Goal: Find specific page/section: Find specific page/section

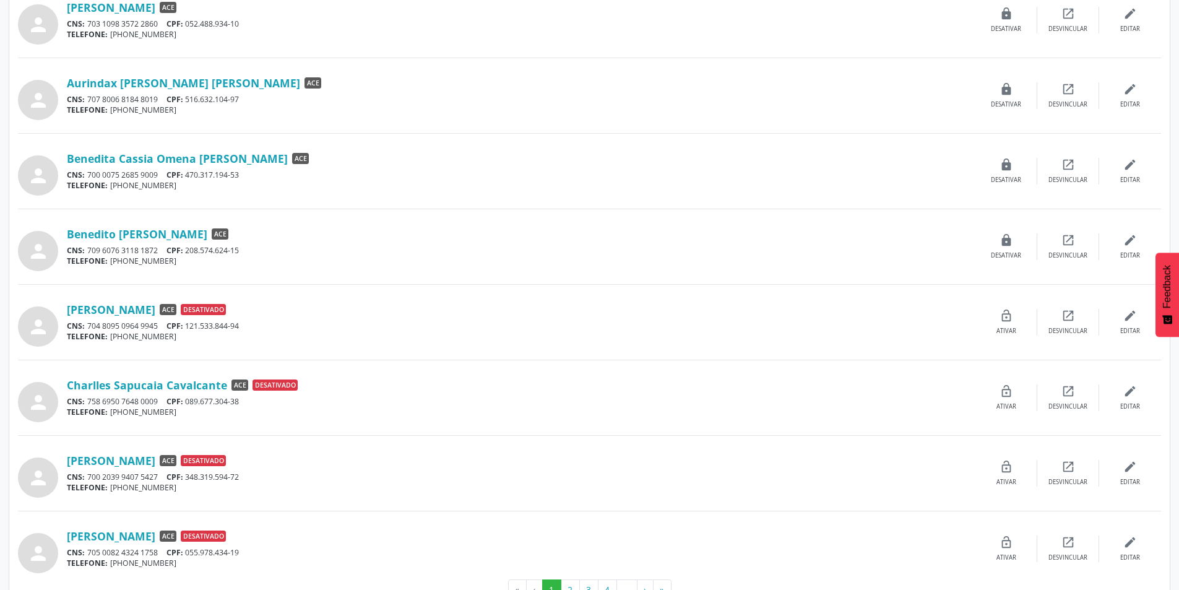
scroll to position [863, 0]
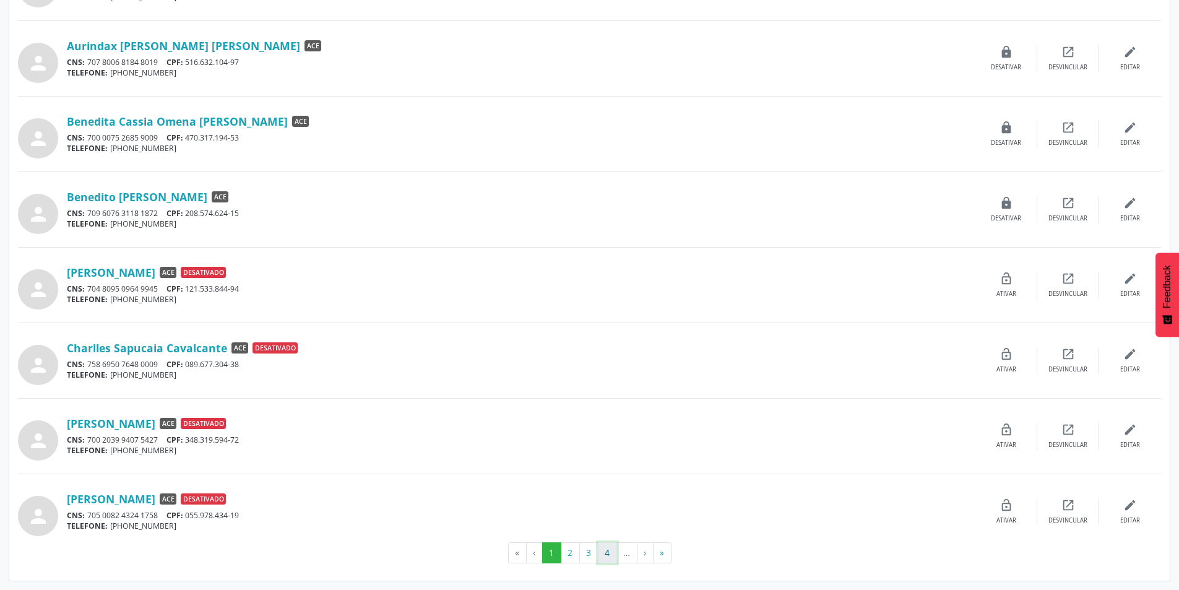
click at [607, 552] on button "4" at bounding box center [607, 552] width 19 height 21
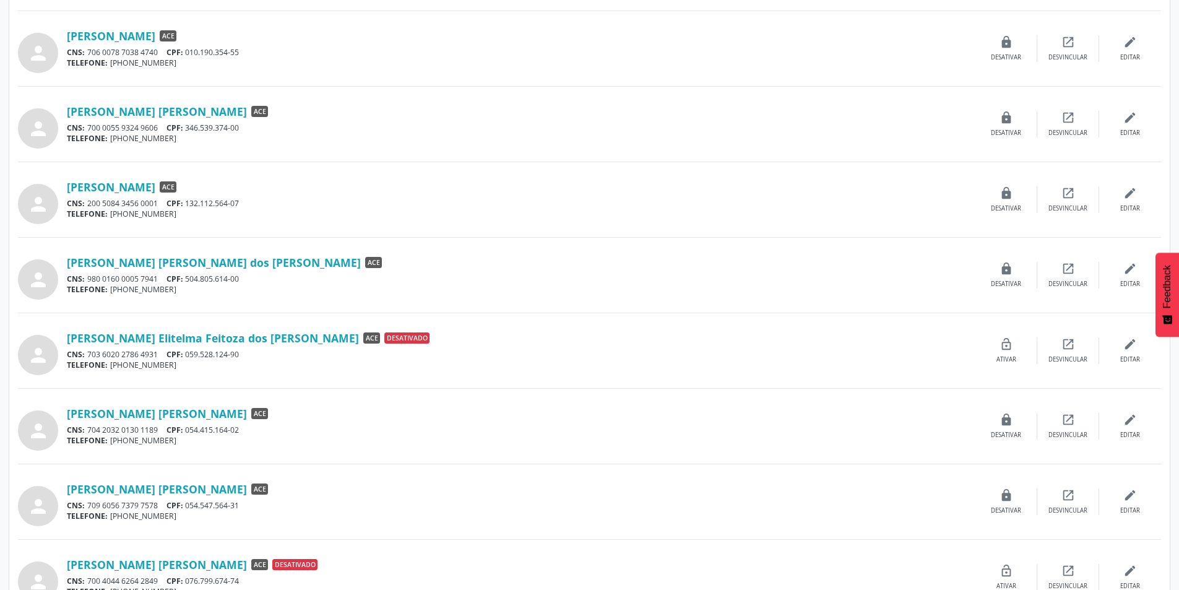
scroll to position [557, 0]
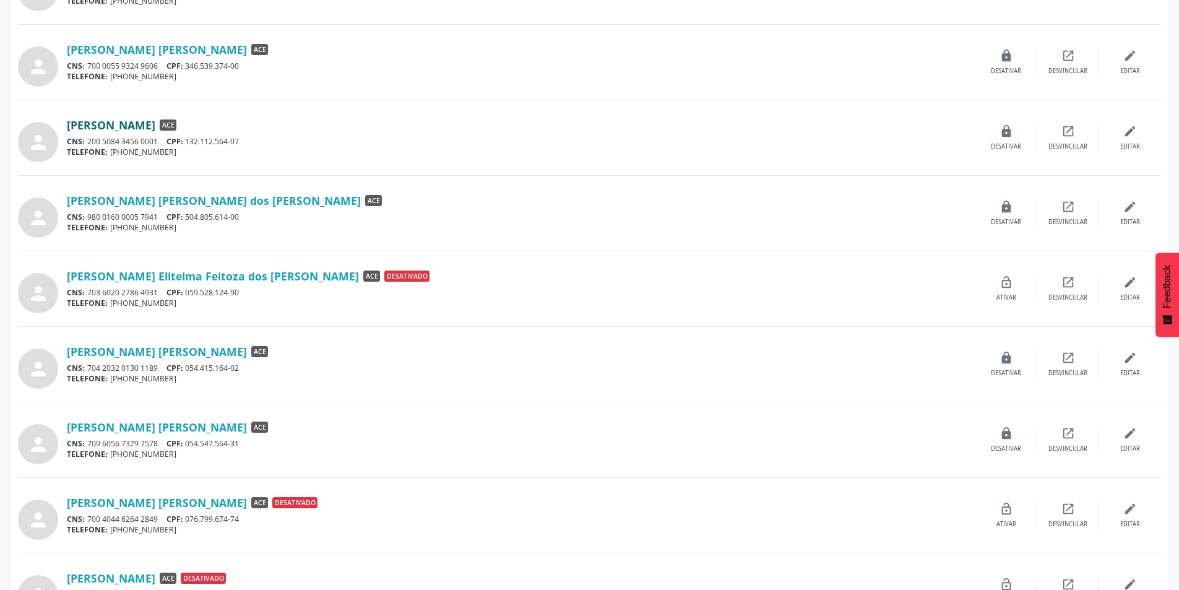
click at [124, 125] on link "[PERSON_NAME]" at bounding box center [111, 125] width 89 height 14
click at [135, 199] on link "[PERSON_NAME] [PERSON_NAME] dos [PERSON_NAME]" at bounding box center [214, 201] width 294 height 14
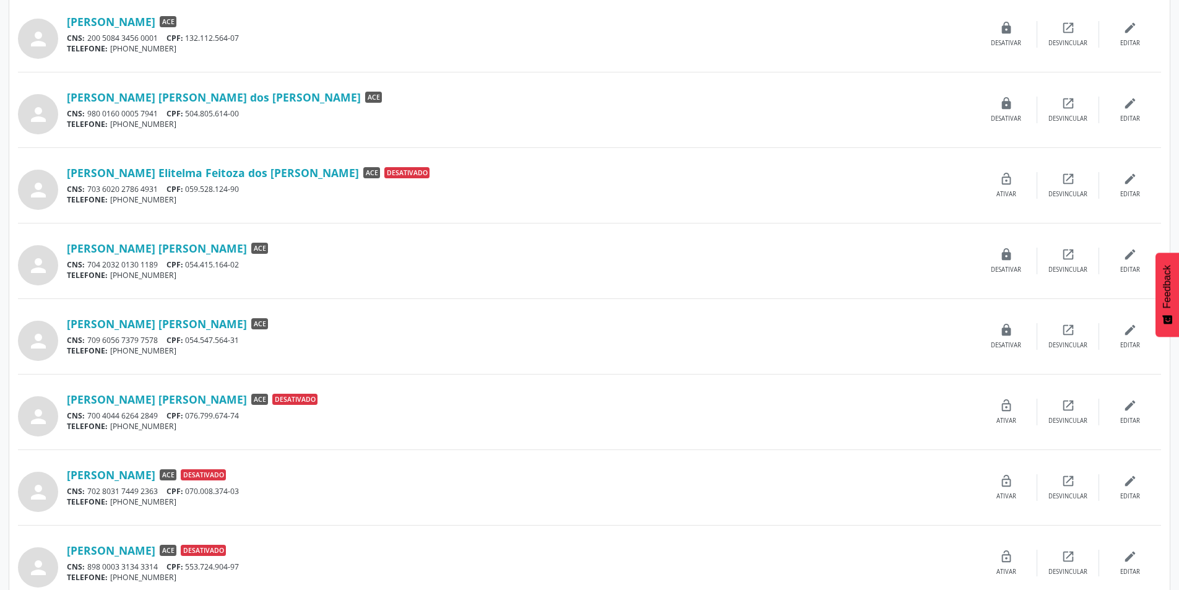
scroll to position [681, 0]
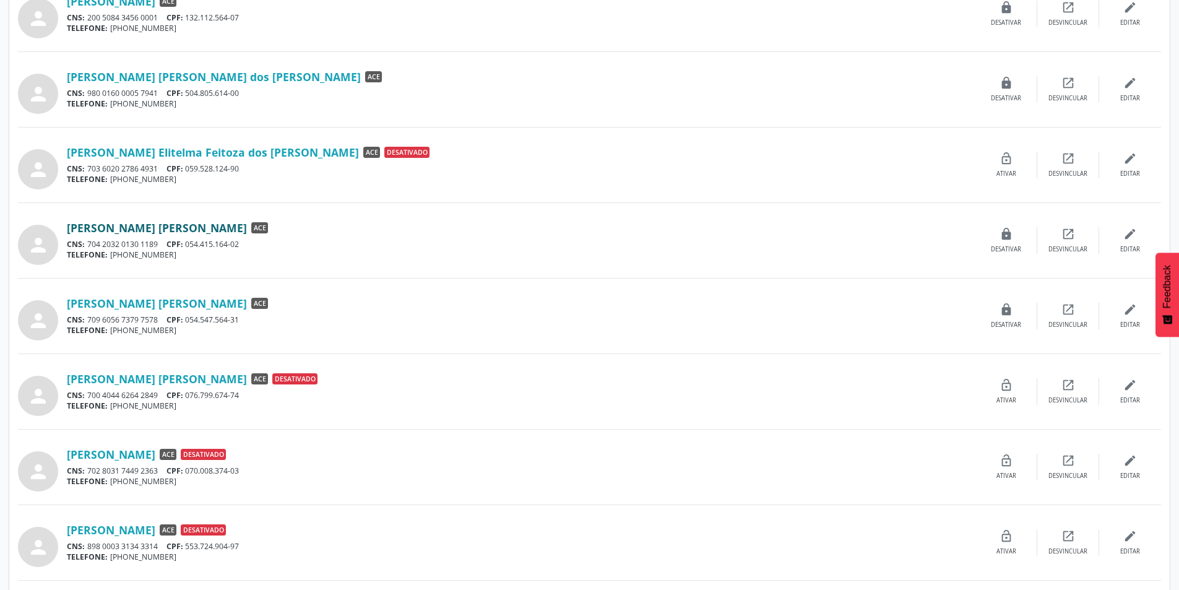
click at [131, 226] on link "[PERSON_NAME] [PERSON_NAME]" at bounding box center [157, 228] width 180 height 14
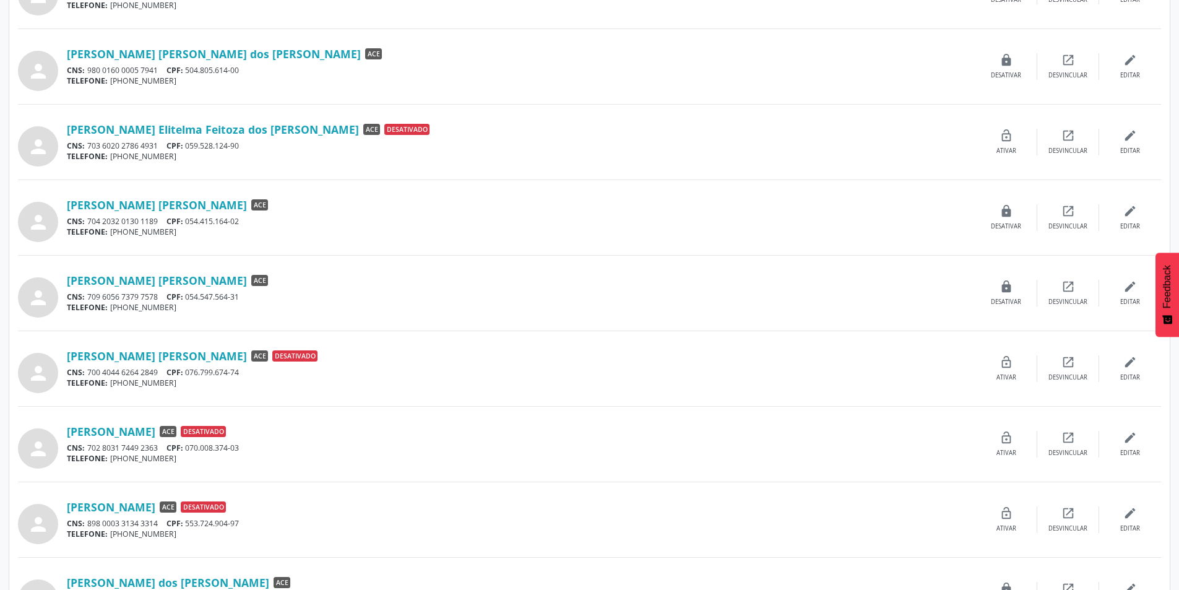
scroll to position [743, 0]
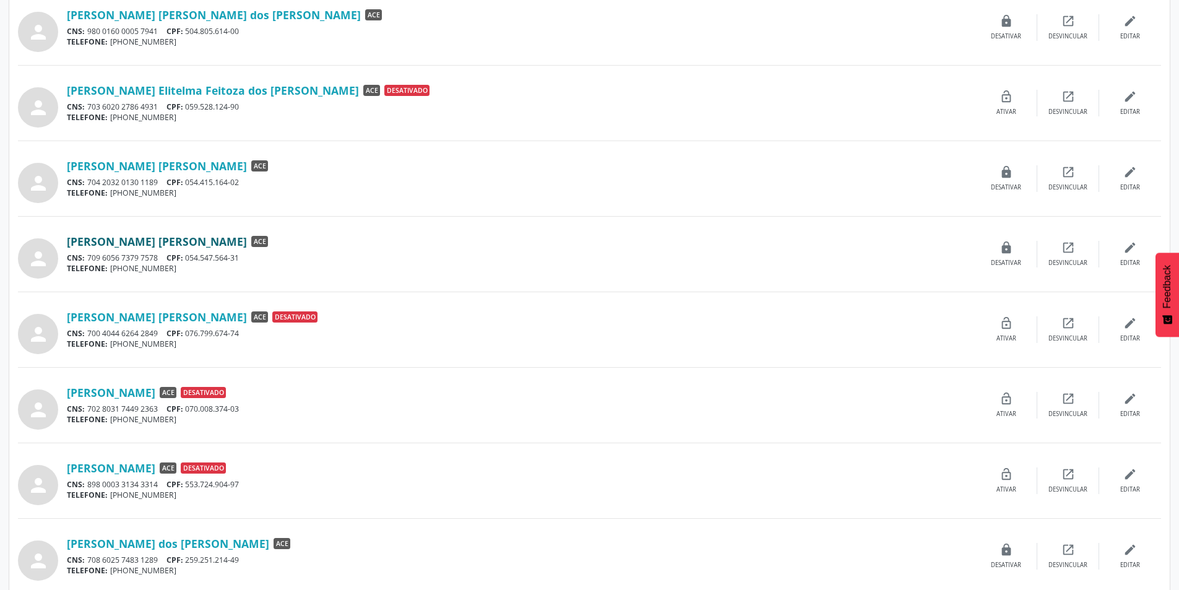
click at [122, 243] on link "[PERSON_NAME] [PERSON_NAME]" at bounding box center [157, 242] width 180 height 14
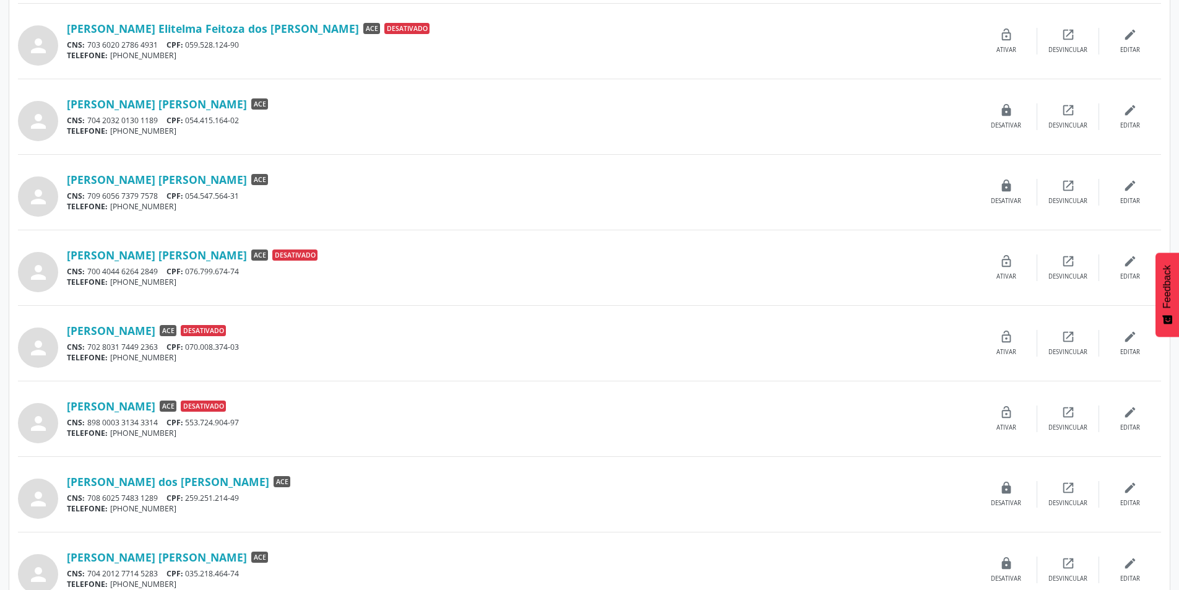
scroll to position [863, 0]
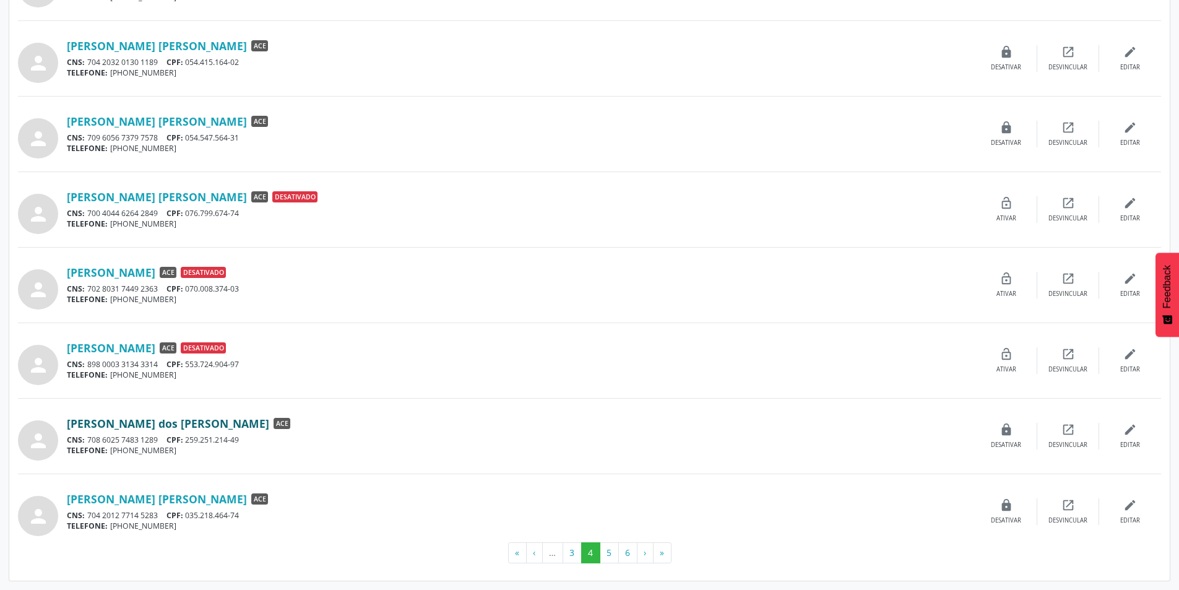
click at [93, 424] on link "[PERSON_NAME] dos [PERSON_NAME]" at bounding box center [168, 424] width 202 height 14
click at [117, 497] on link "[PERSON_NAME] [PERSON_NAME]" at bounding box center [157, 499] width 180 height 14
click at [608, 555] on button "5" at bounding box center [609, 552] width 19 height 21
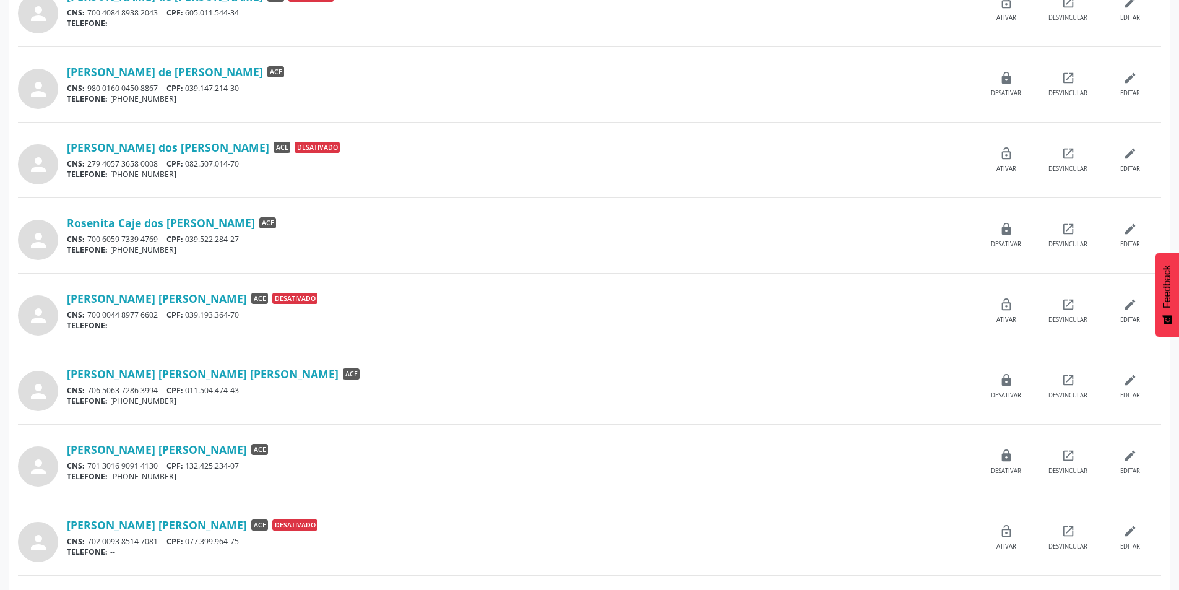
scroll to position [433, 0]
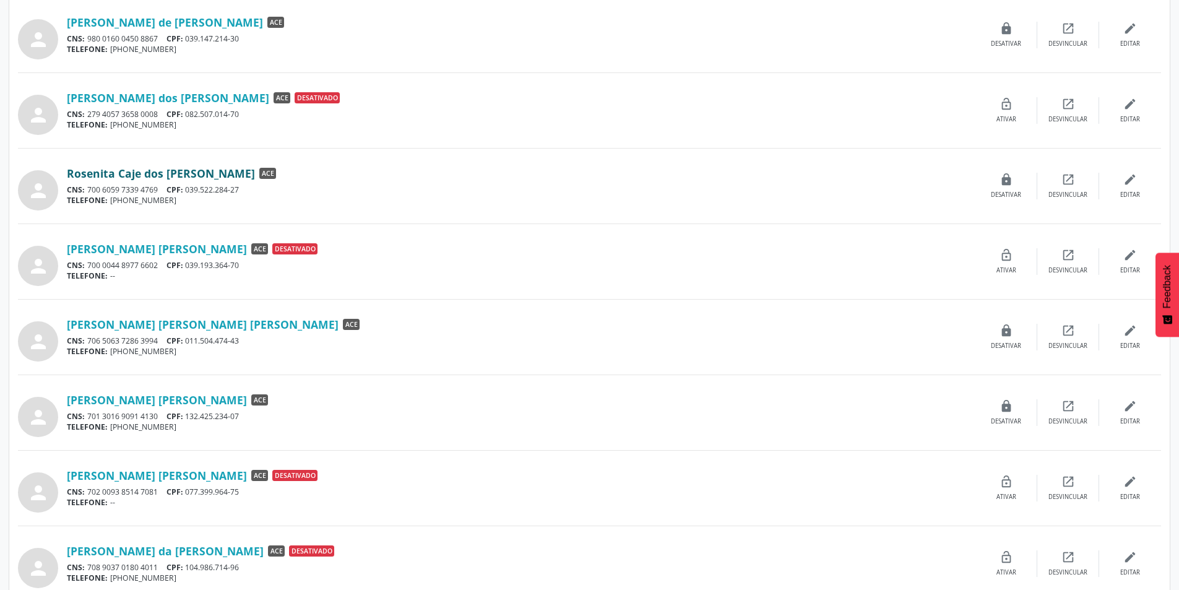
click at [126, 176] on link "Rosenita Caje dos [PERSON_NAME]" at bounding box center [161, 174] width 188 height 14
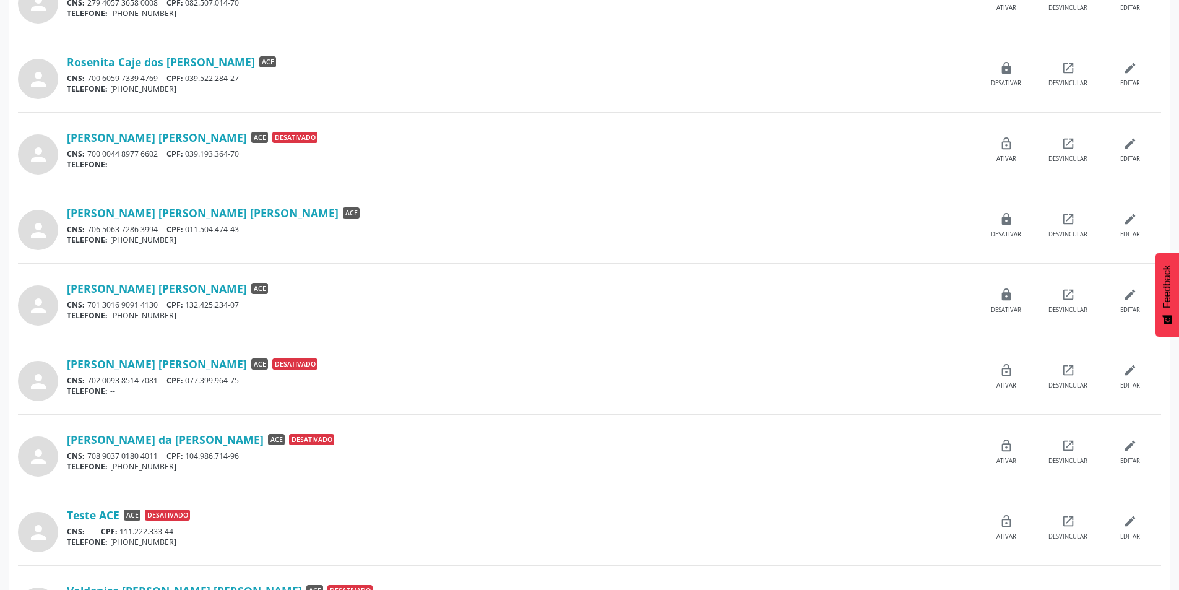
scroll to position [619, 0]
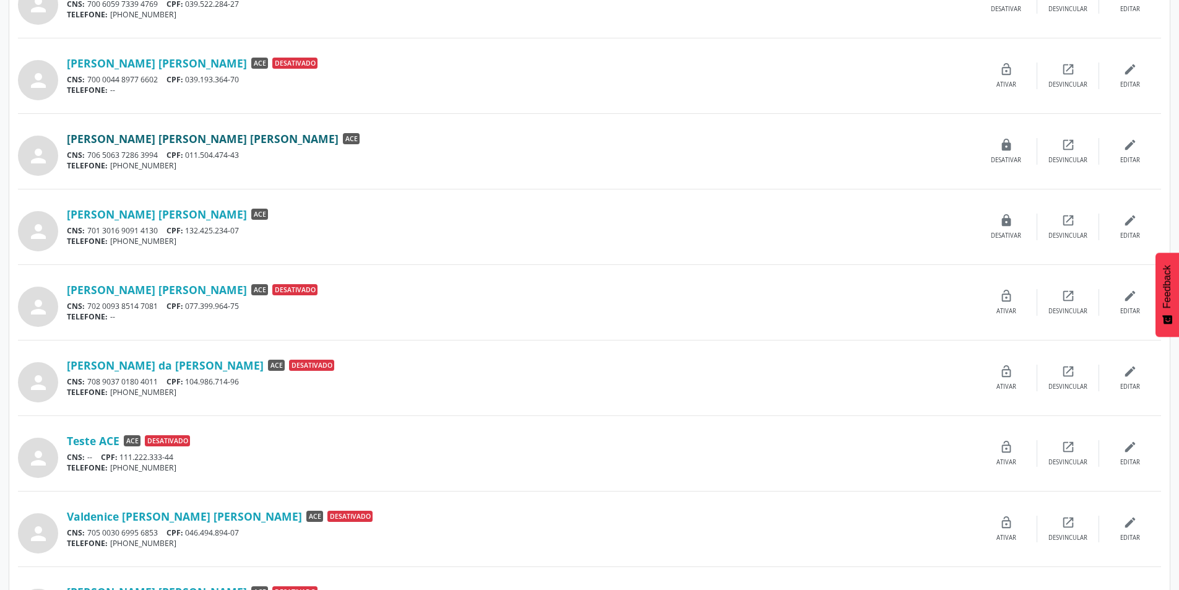
click at [183, 134] on link "[PERSON_NAME] [PERSON_NAME] [PERSON_NAME]" at bounding box center [203, 139] width 272 height 14
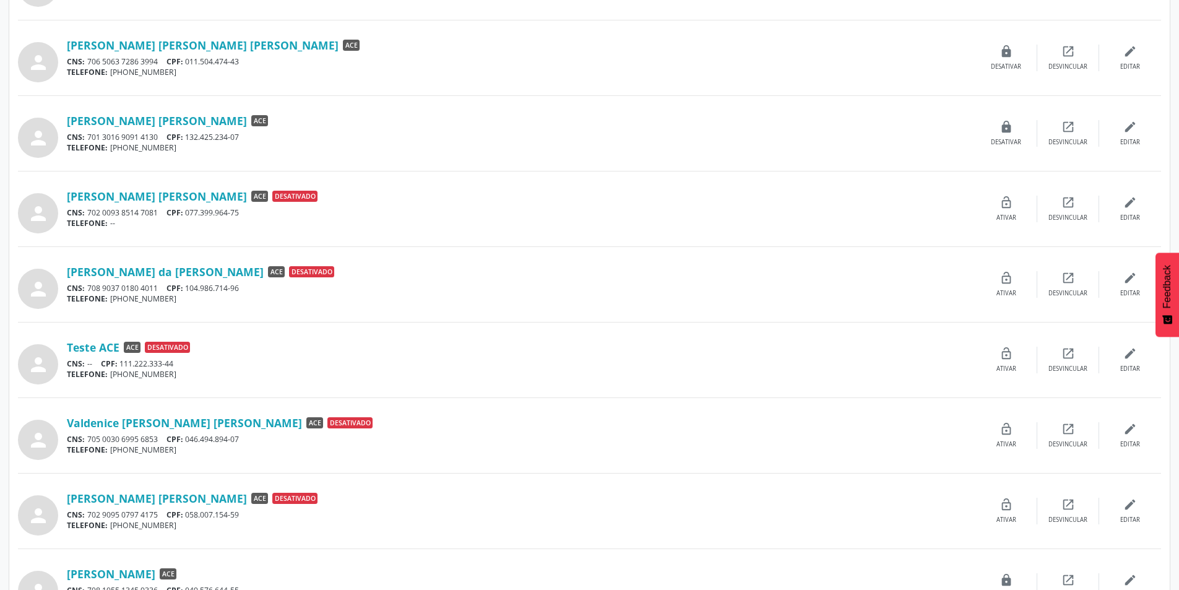
scroll to position [743, 0]
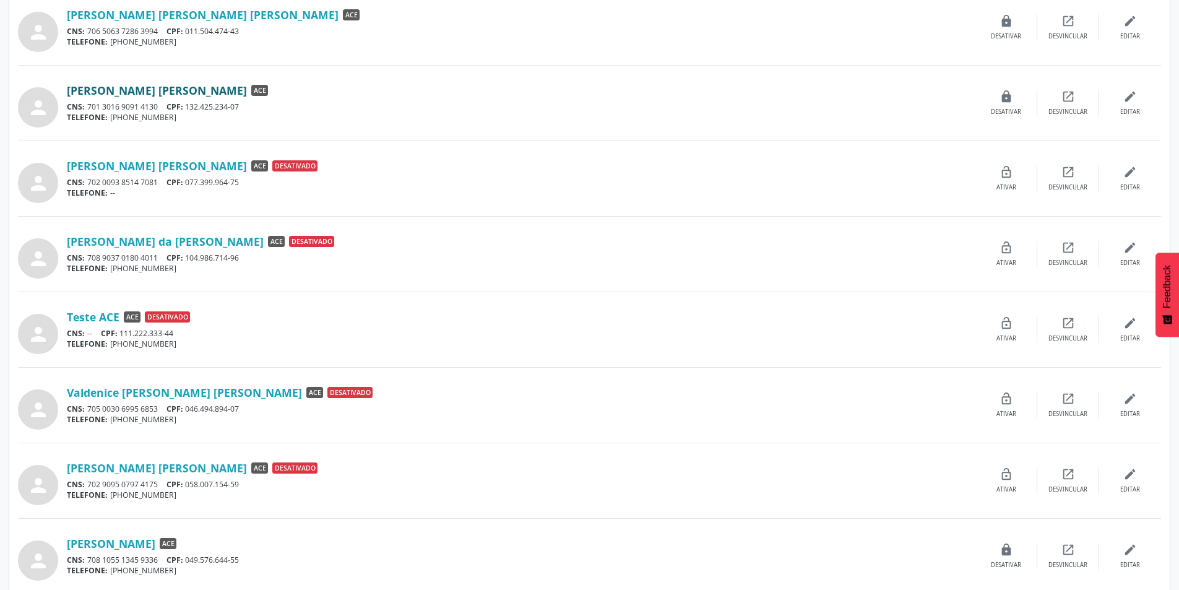
click at [165, 87] on link "[PERSON_NAME] [PERSON_NAME]" at bounding box center [157, 91] width 180 height 14
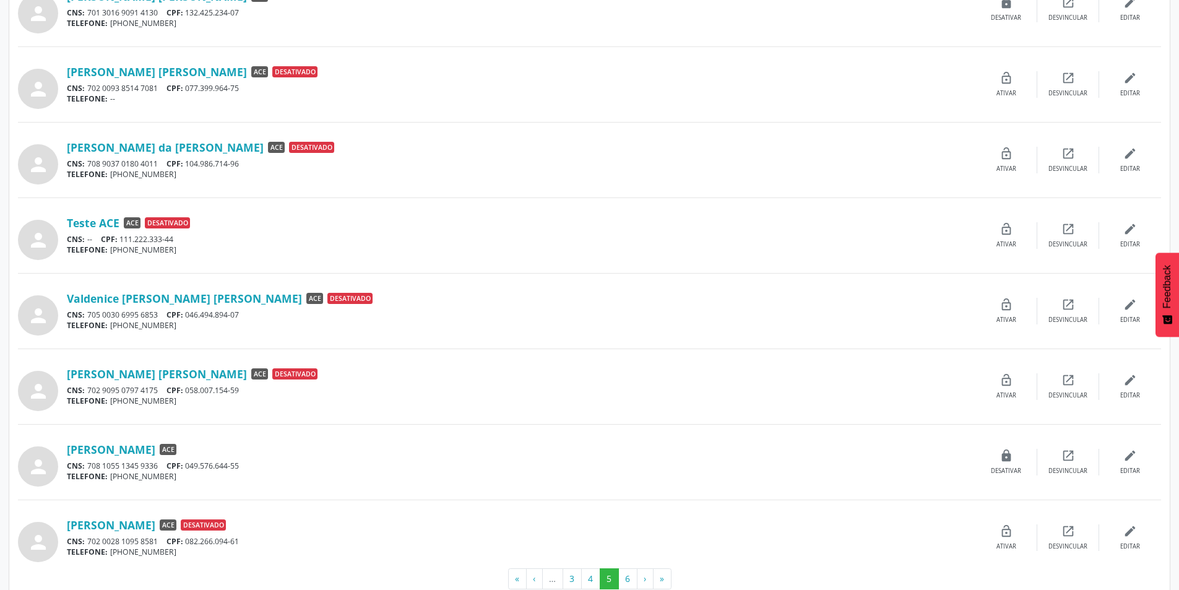
scroll to position [863, 0]
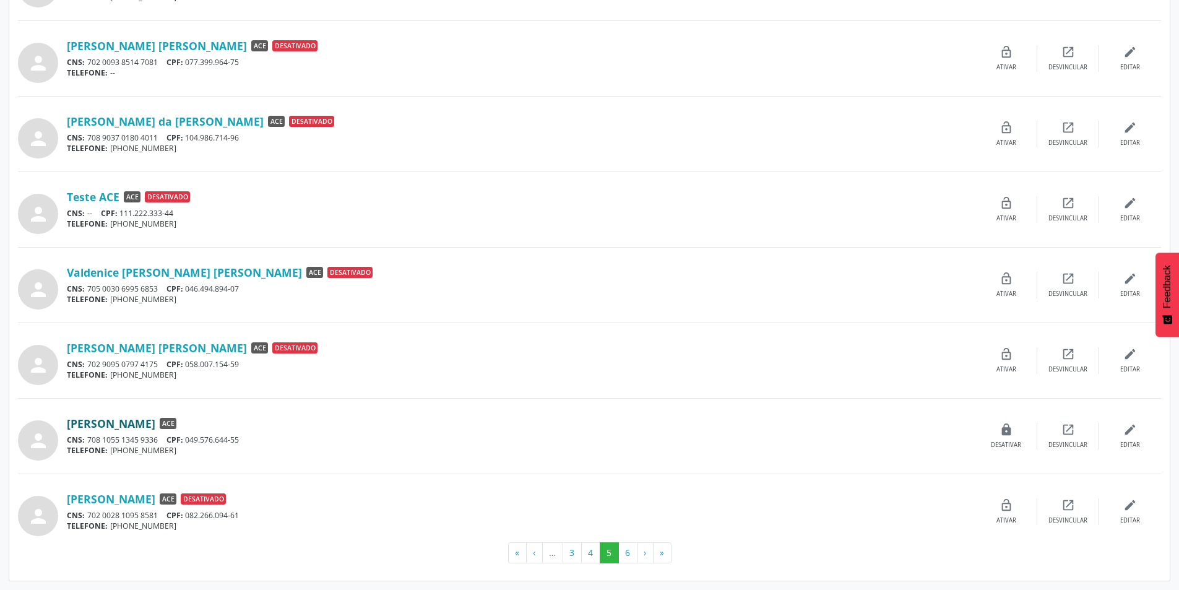
click at [153, 422] on link "[PERSON_NAME]" at bounding box center [111, 424] width 89 height 14
click at [632, 554] on button "6" at bounding box center [628, 552] width 19 height 21
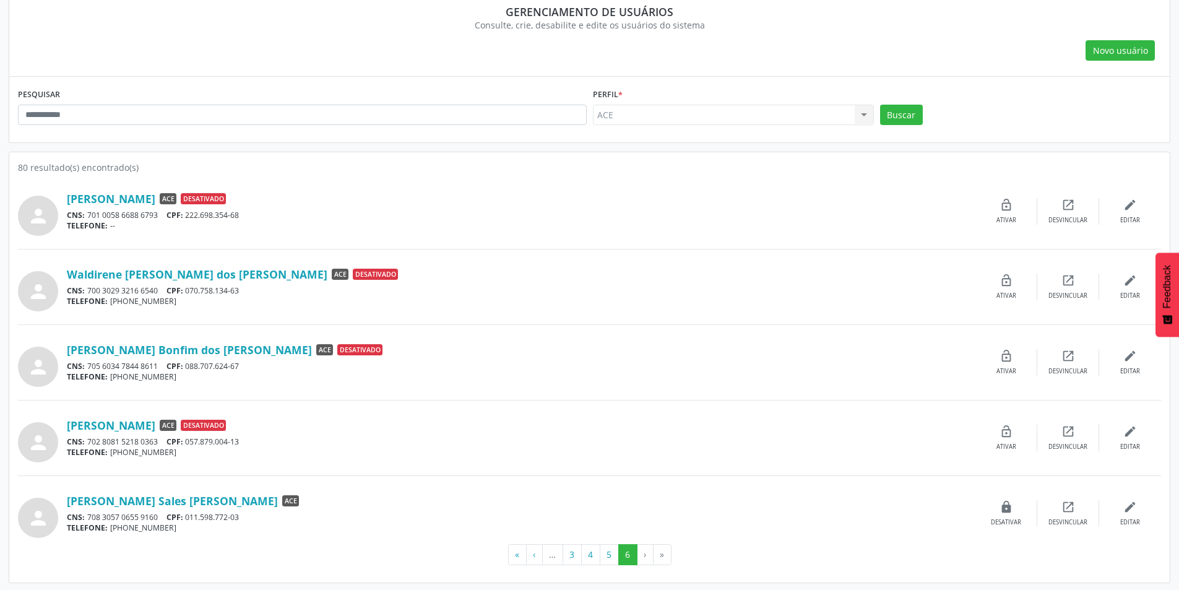
scroll to position [108, 0]
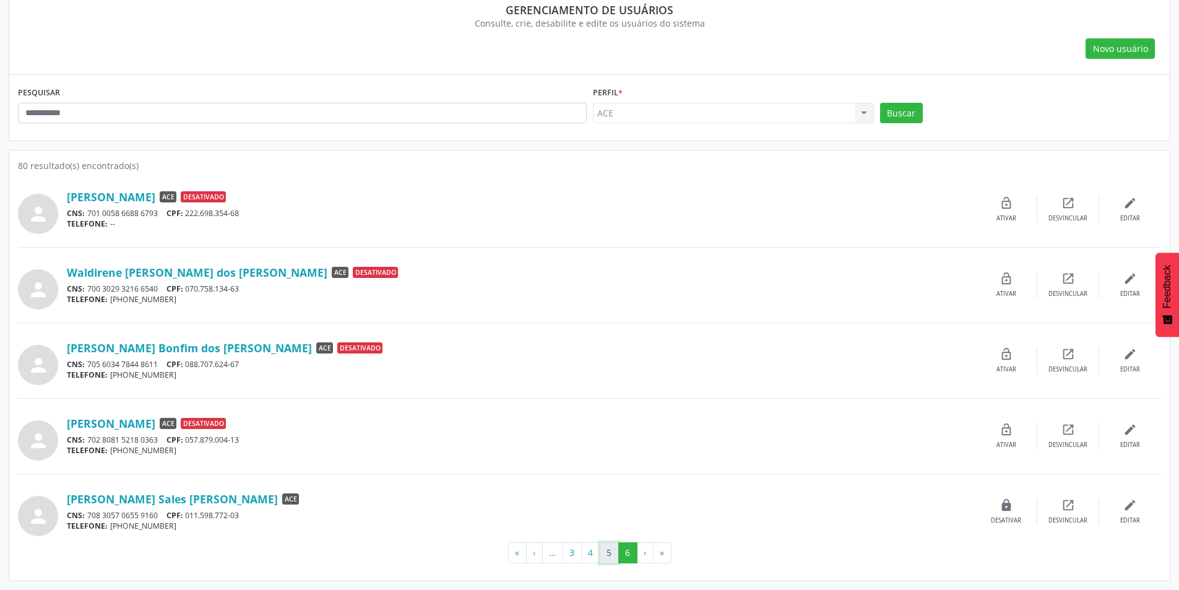
click at [609, 555] on button "5" at bounding box center [609, 552] width 19 height 21
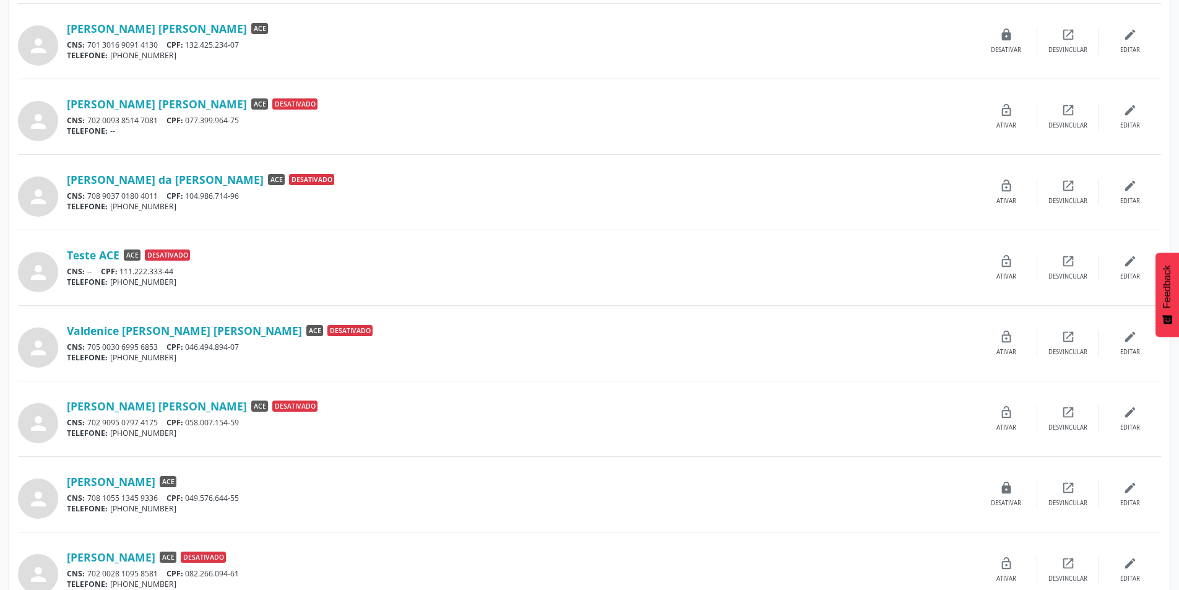
scroll to position [863, 0]
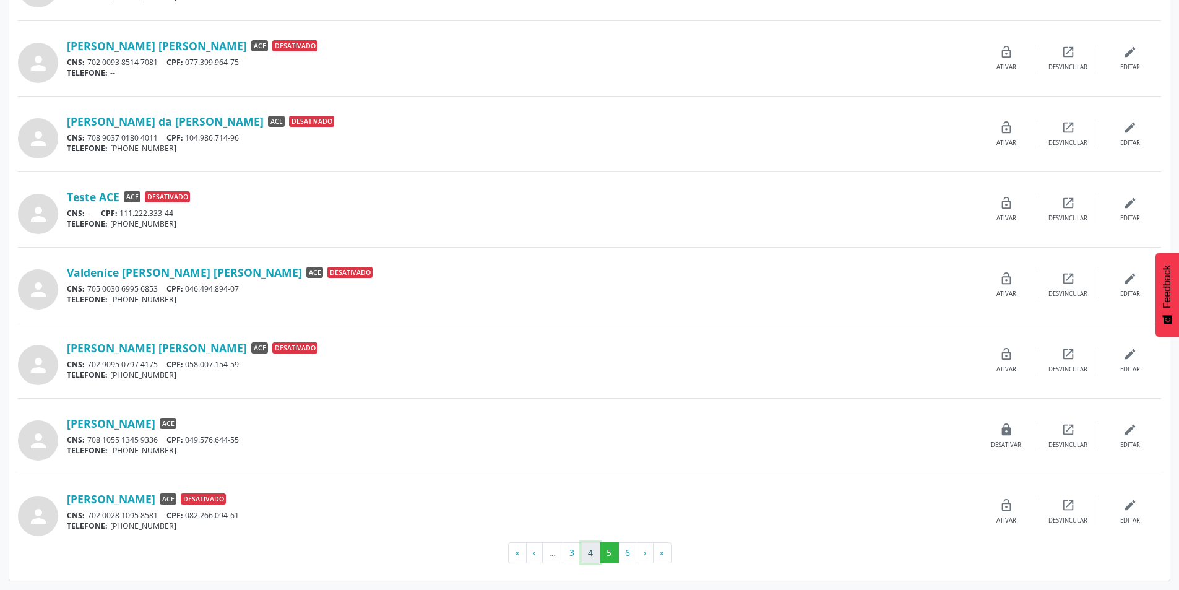
click at [597, 558] on button "4" at bounding box center [590, 552] width 19 height 21
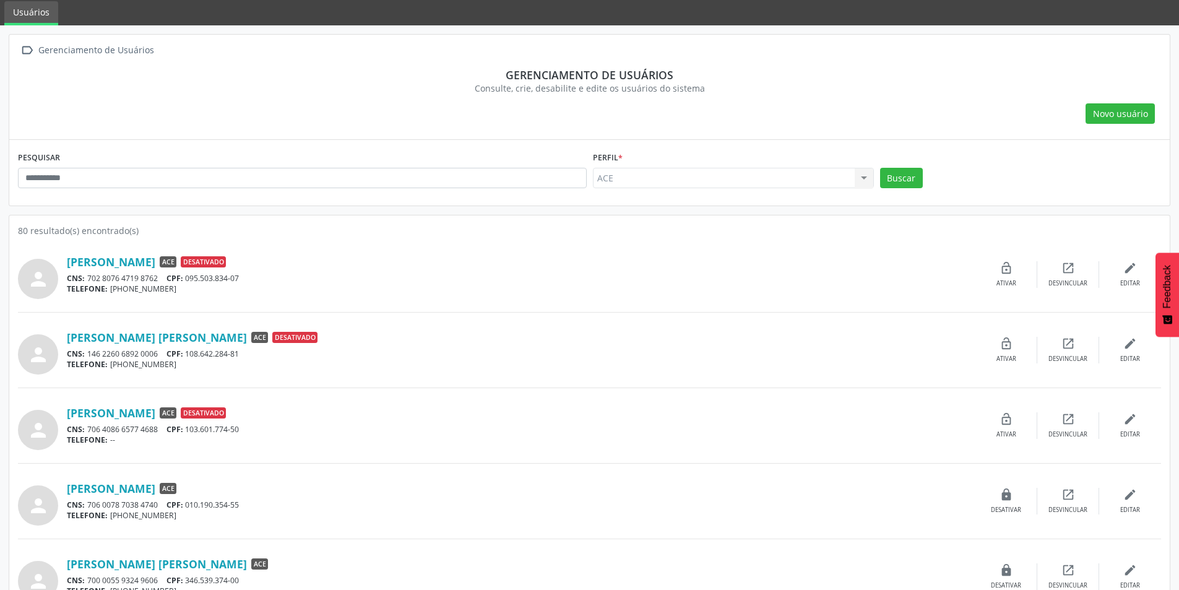
scroll to position [0, 0]
